Goal: Find specific page/section: Find specific page/section

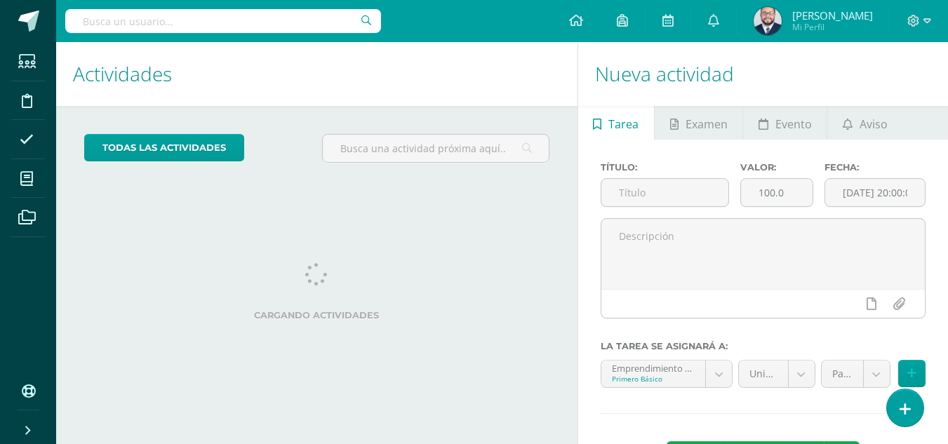
click at [364, 86] on h1 "Actividades" at bounding box center [317, 74] width 488 height 64
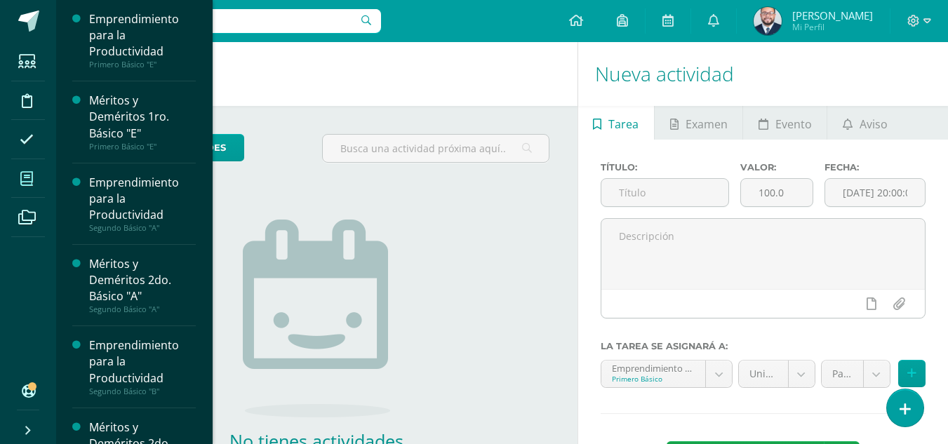
click at [25, 178] on icon at bounding box center [26, 179] width 13 height 14
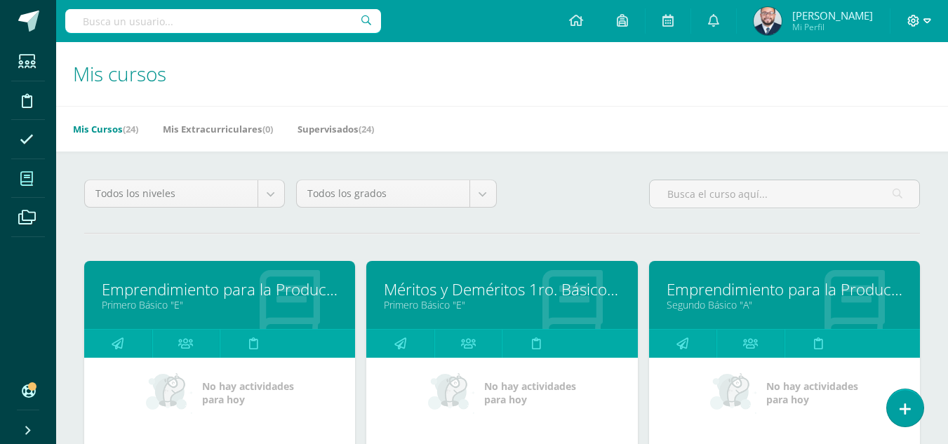
click at [922, 19] on span at bounding box center [919, 20] width 24 height 15
click at [882, 97] on span "Cerrar sesión" at bounding box center [883, 95] width 63 height 13
